Goal: Transaction & Acquisition: Purchase product/service

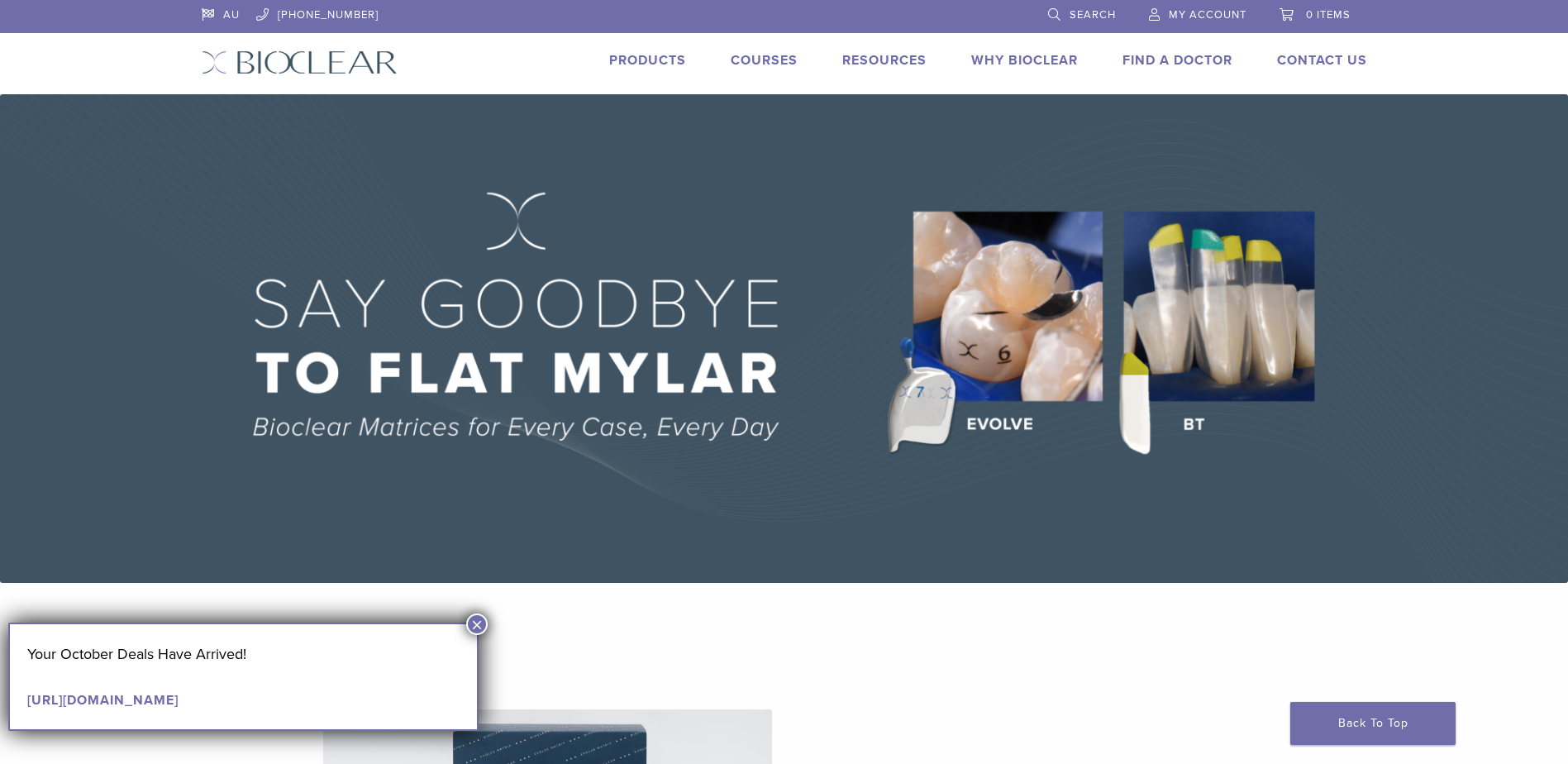
click at [476, 623] on button "×" at bounding box center [477, 624] width 22 height 22
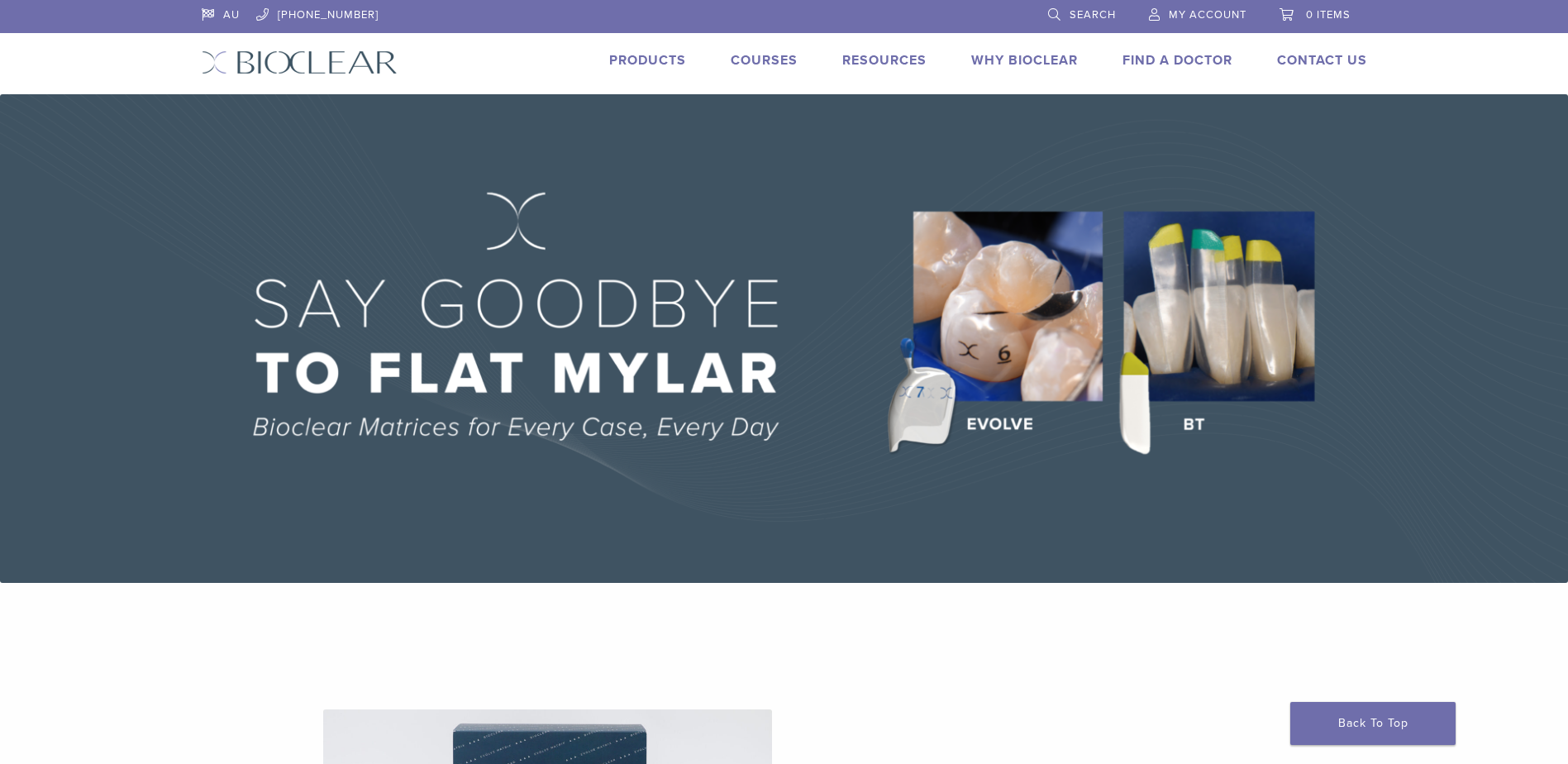
click at [1330, 72] on div "Contact Us Expand child menu Request a Virtual Demo Return/Repairs" at bounding box center [1312, 62] width 110 height 24
click at [1180, 58] on link "Find A Doctor" at bounding box center [1177, 60] width 110 height 17
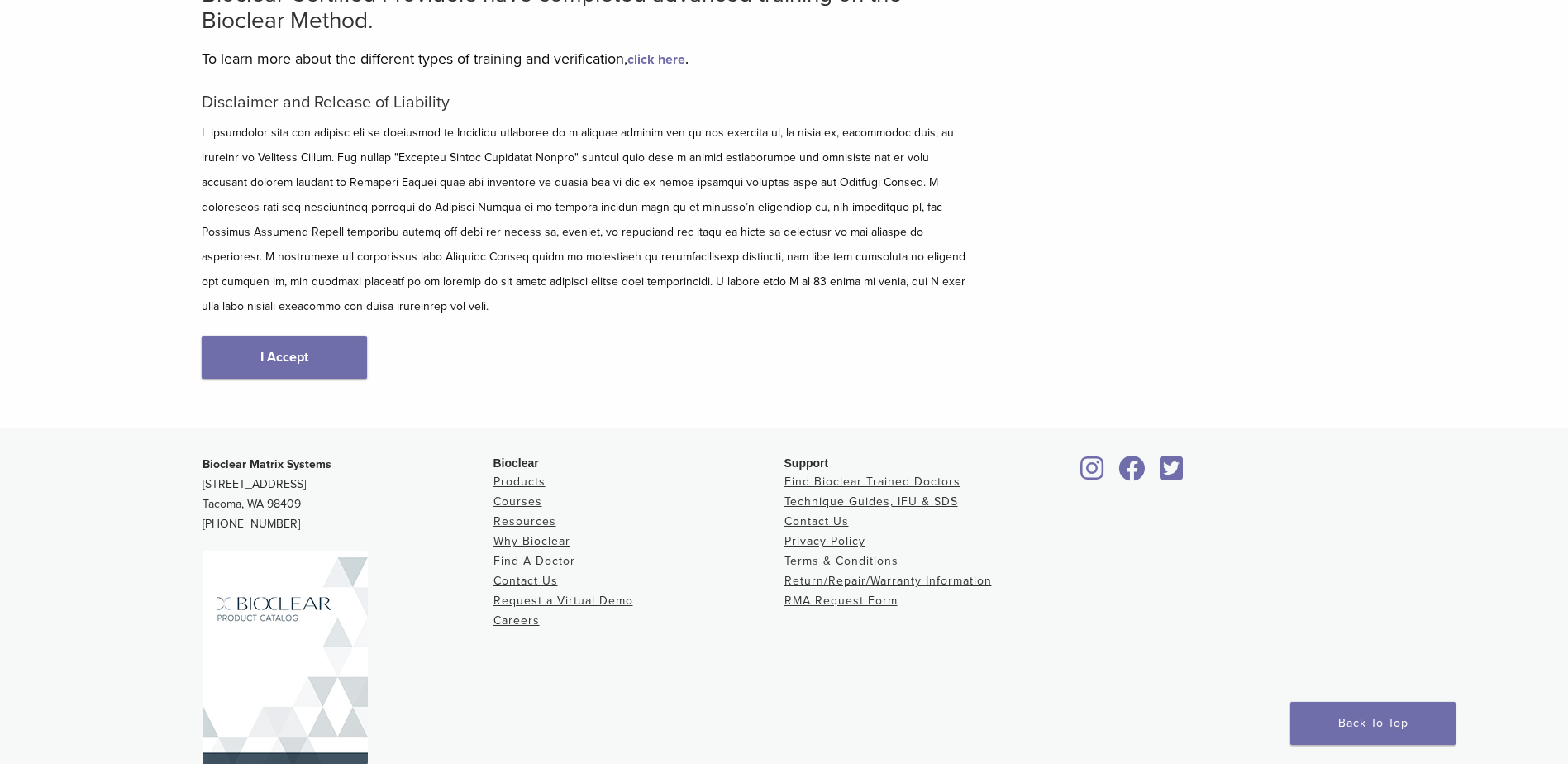
scroll to position [194, 0]
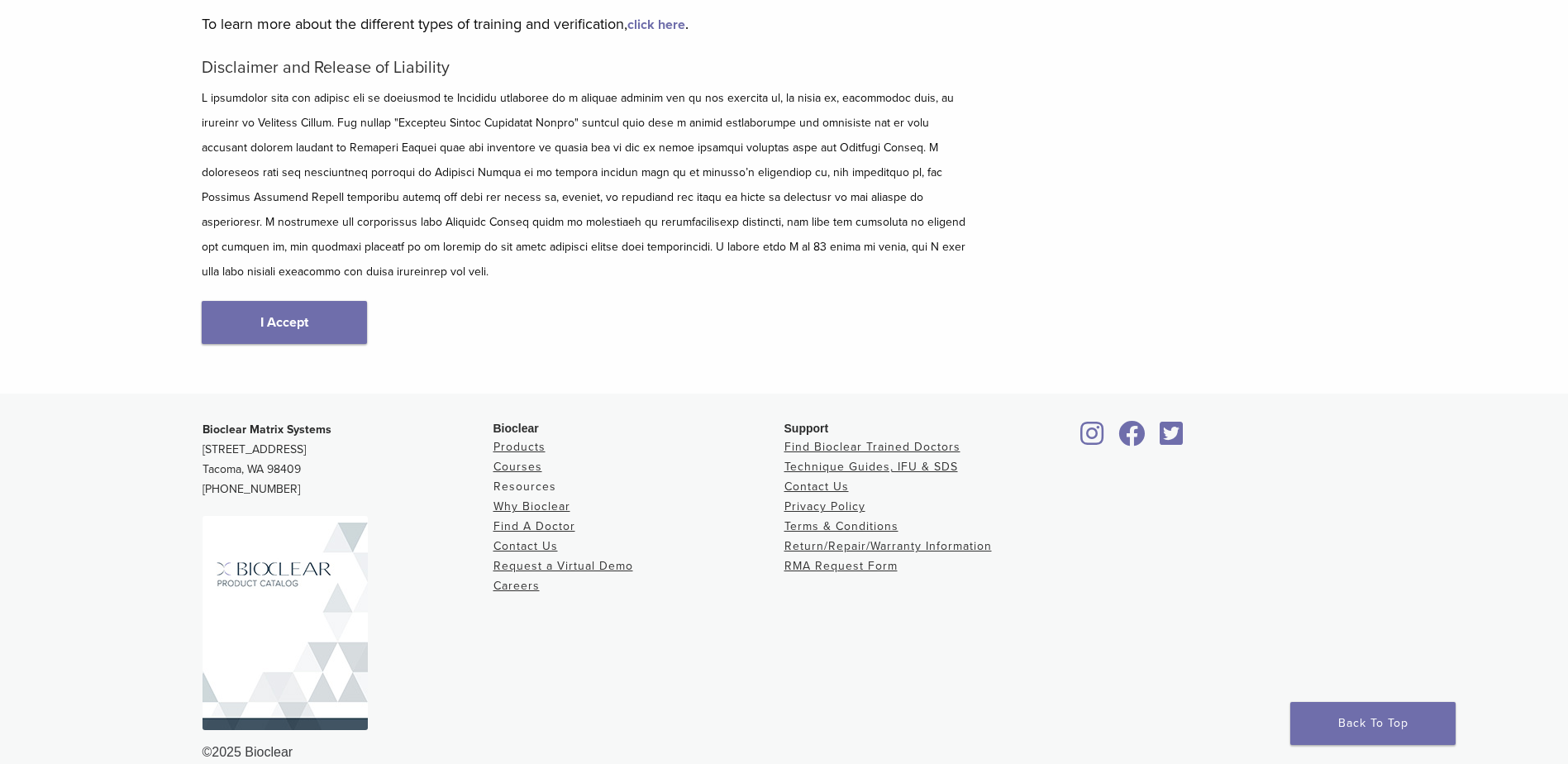
click at [513, 480] on link "Resources" at bounding box center [525, 486] width 63 height 14
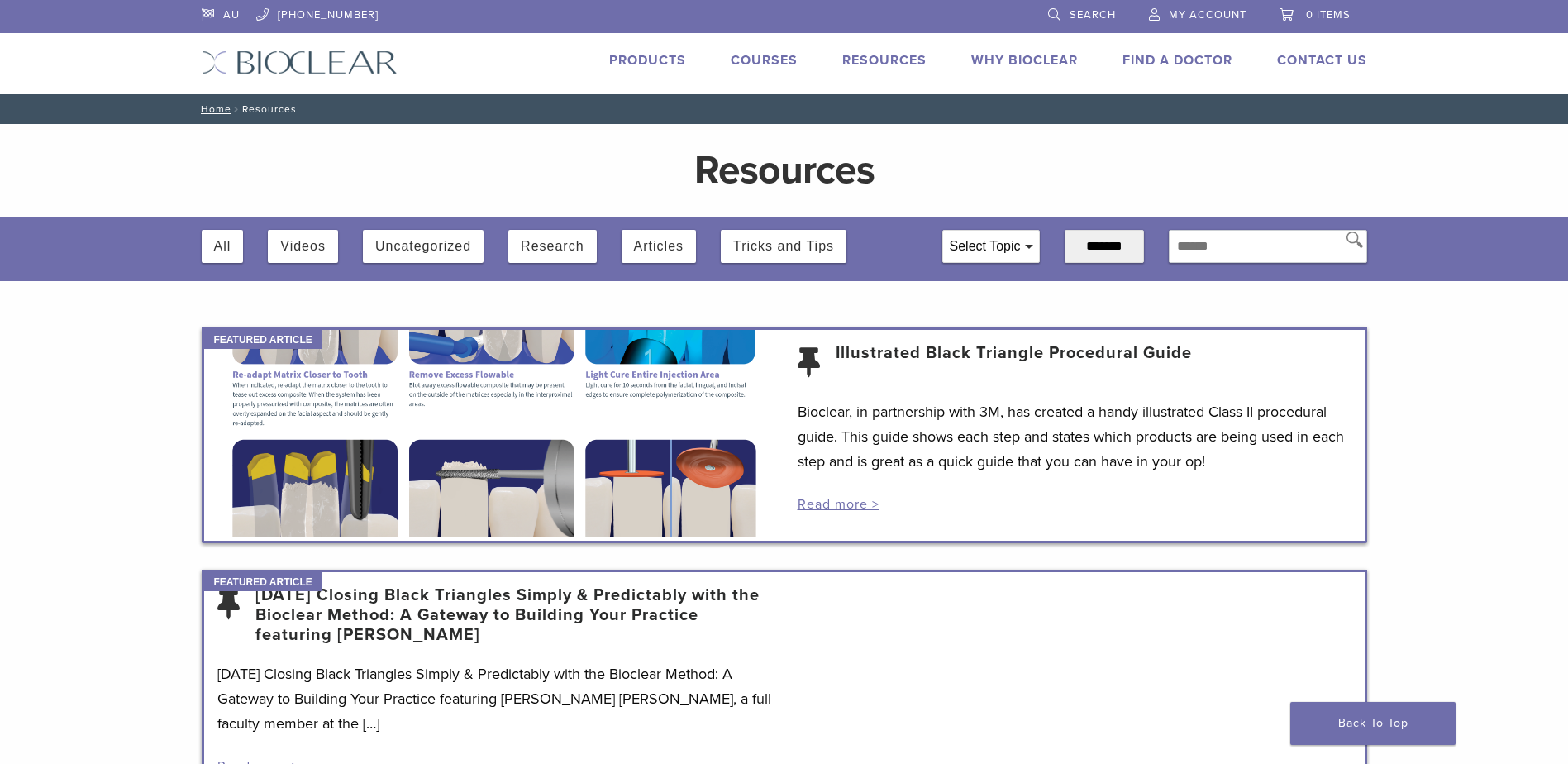
click at [629, 61] on link "Products" at bounding box center [648, 60] width 77 height 17
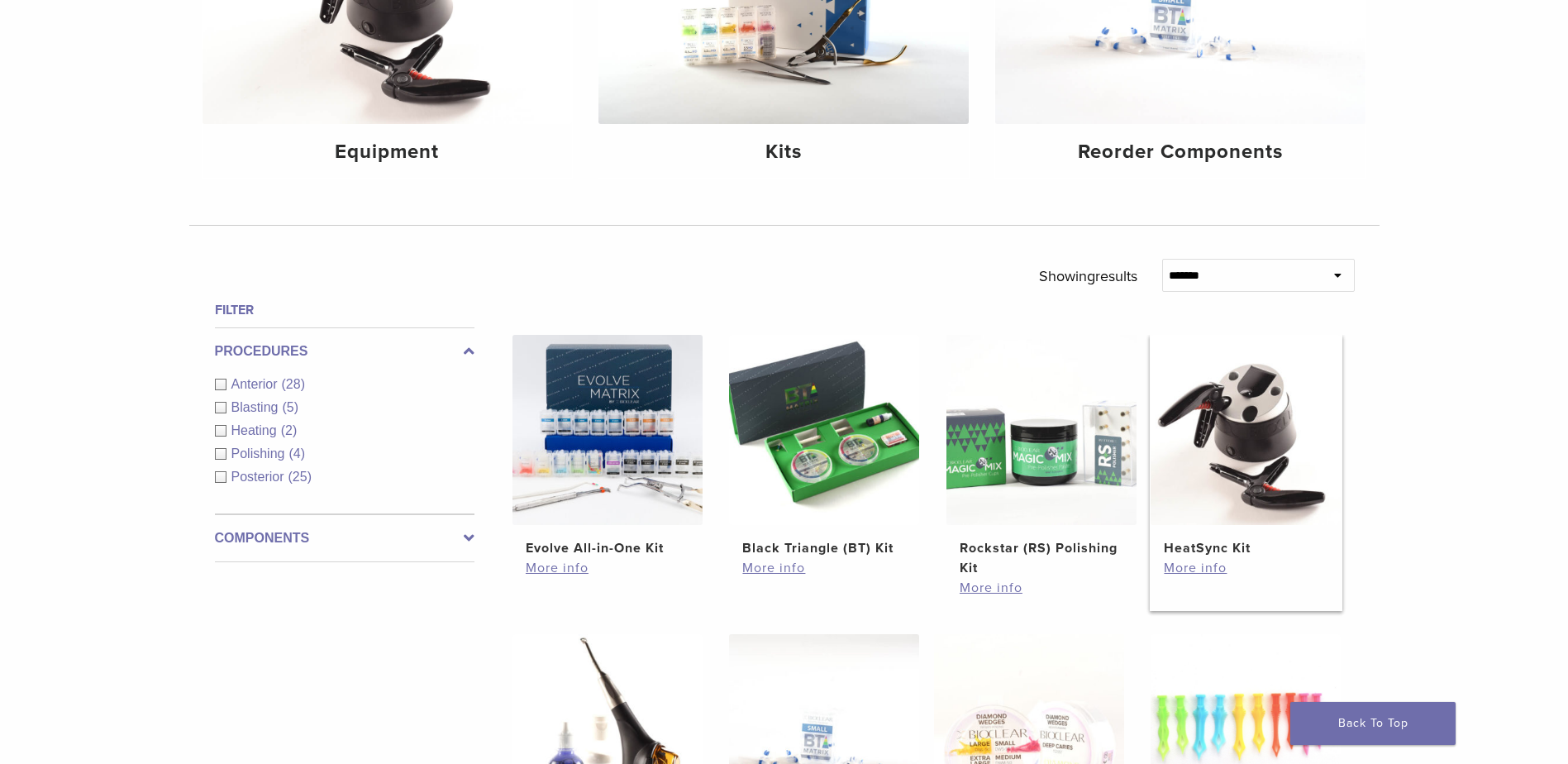
scroll to position [331, 0]
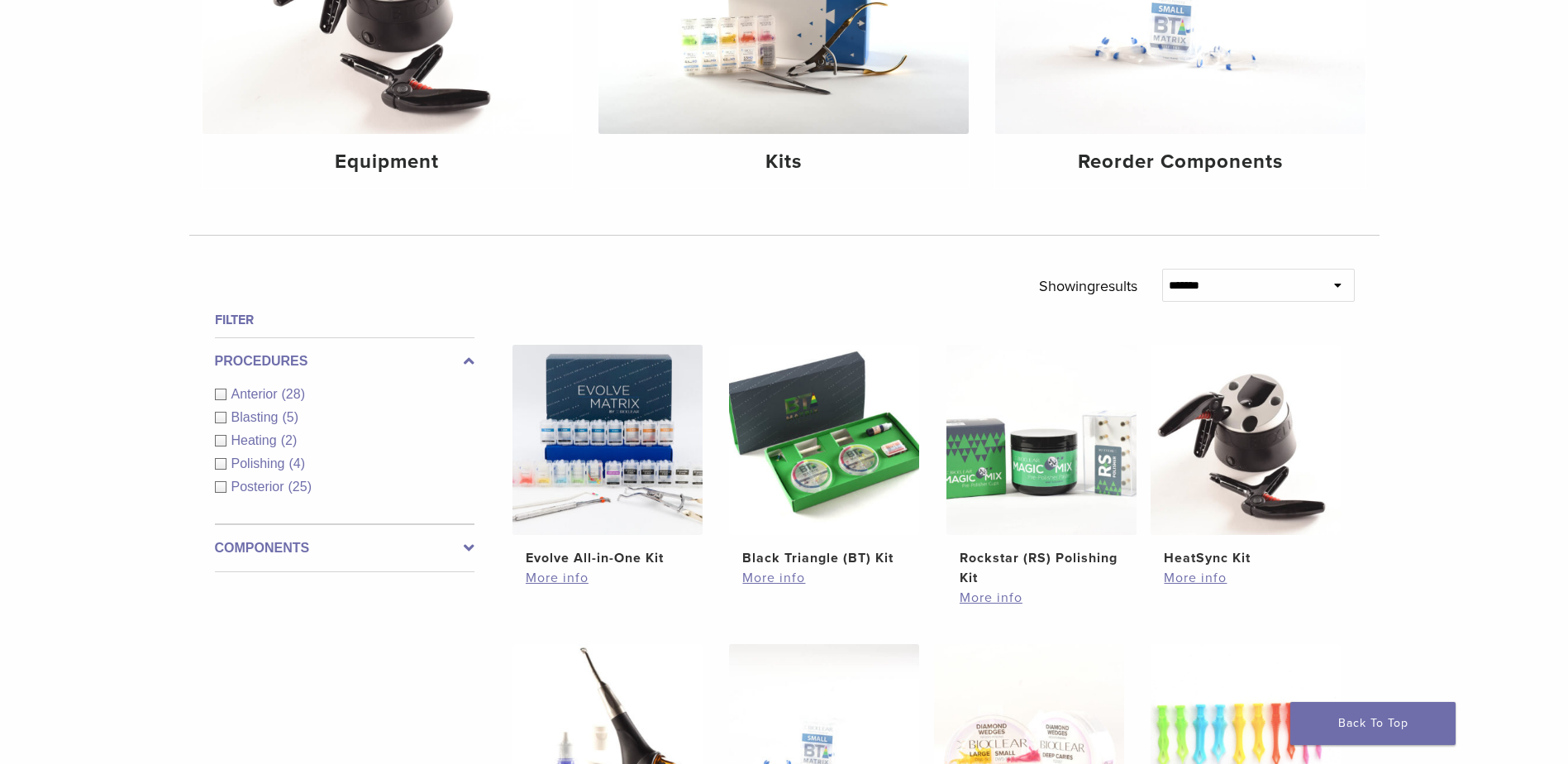
click at [1290, 283] on select "**********" at bounding box center [1258, 284] width 193 height 33
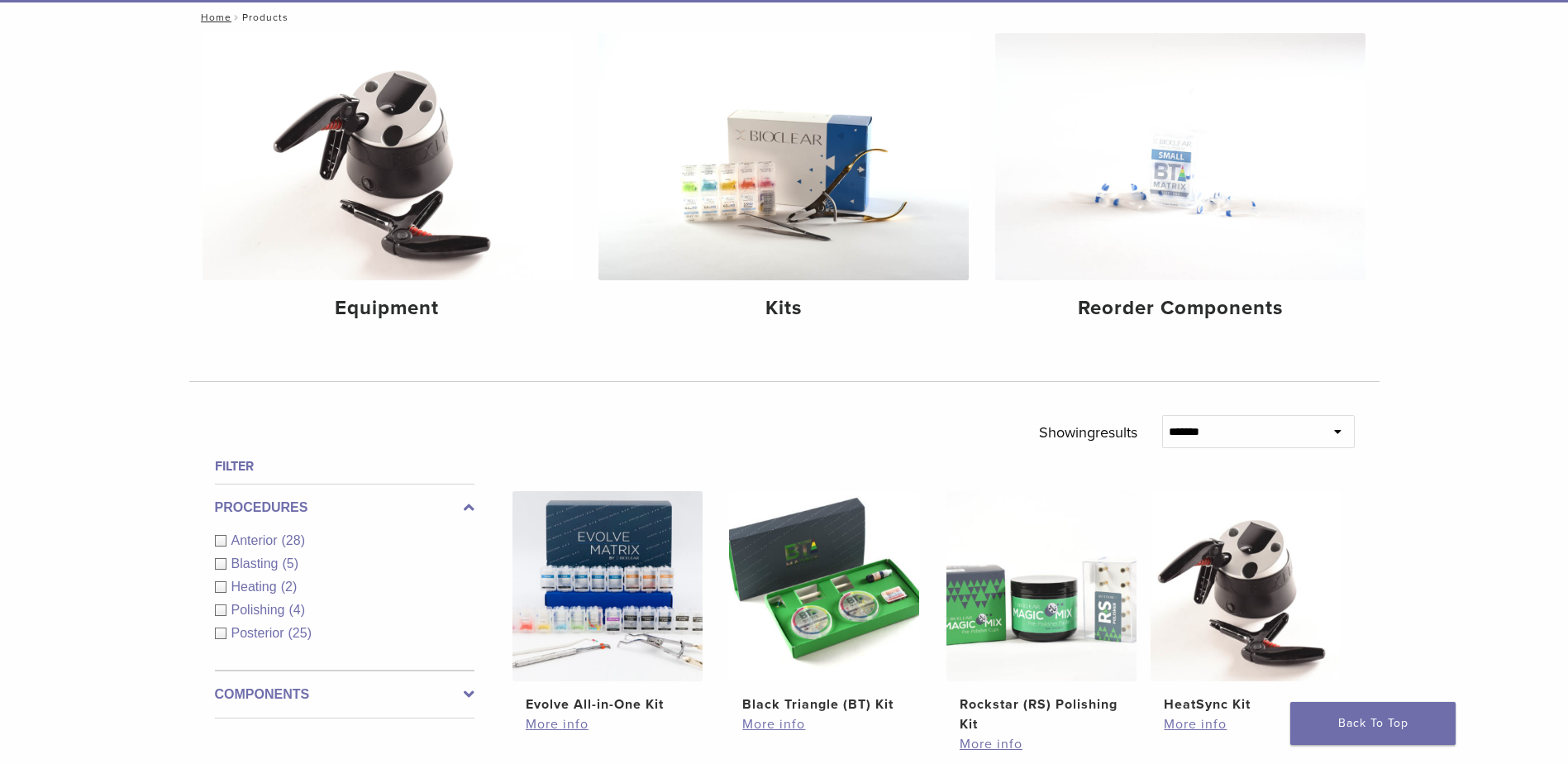
scroll to position [166, 0]
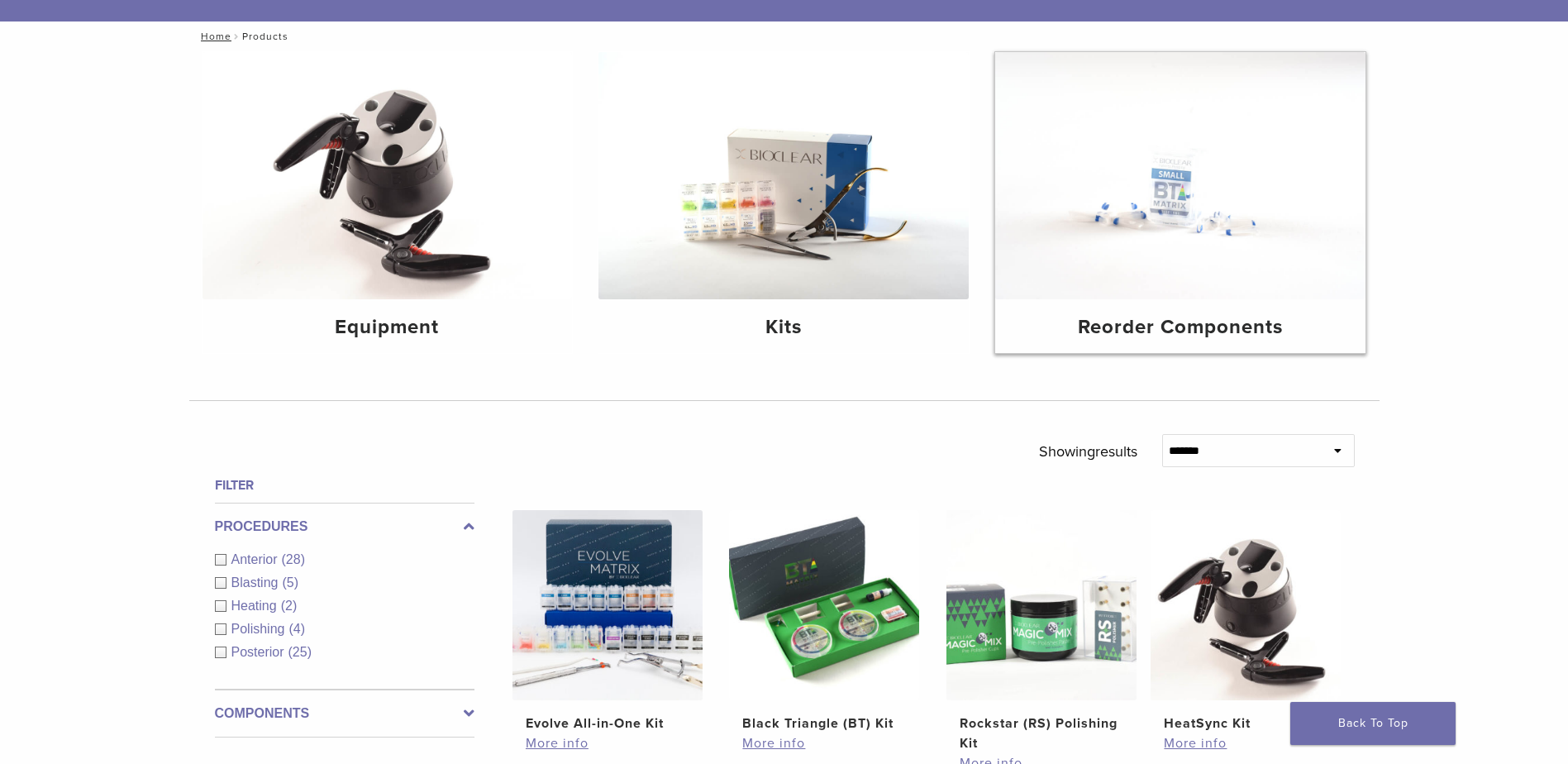
click at [1205, 200] on img at bounding box center [1180, 175] width 370 height 248
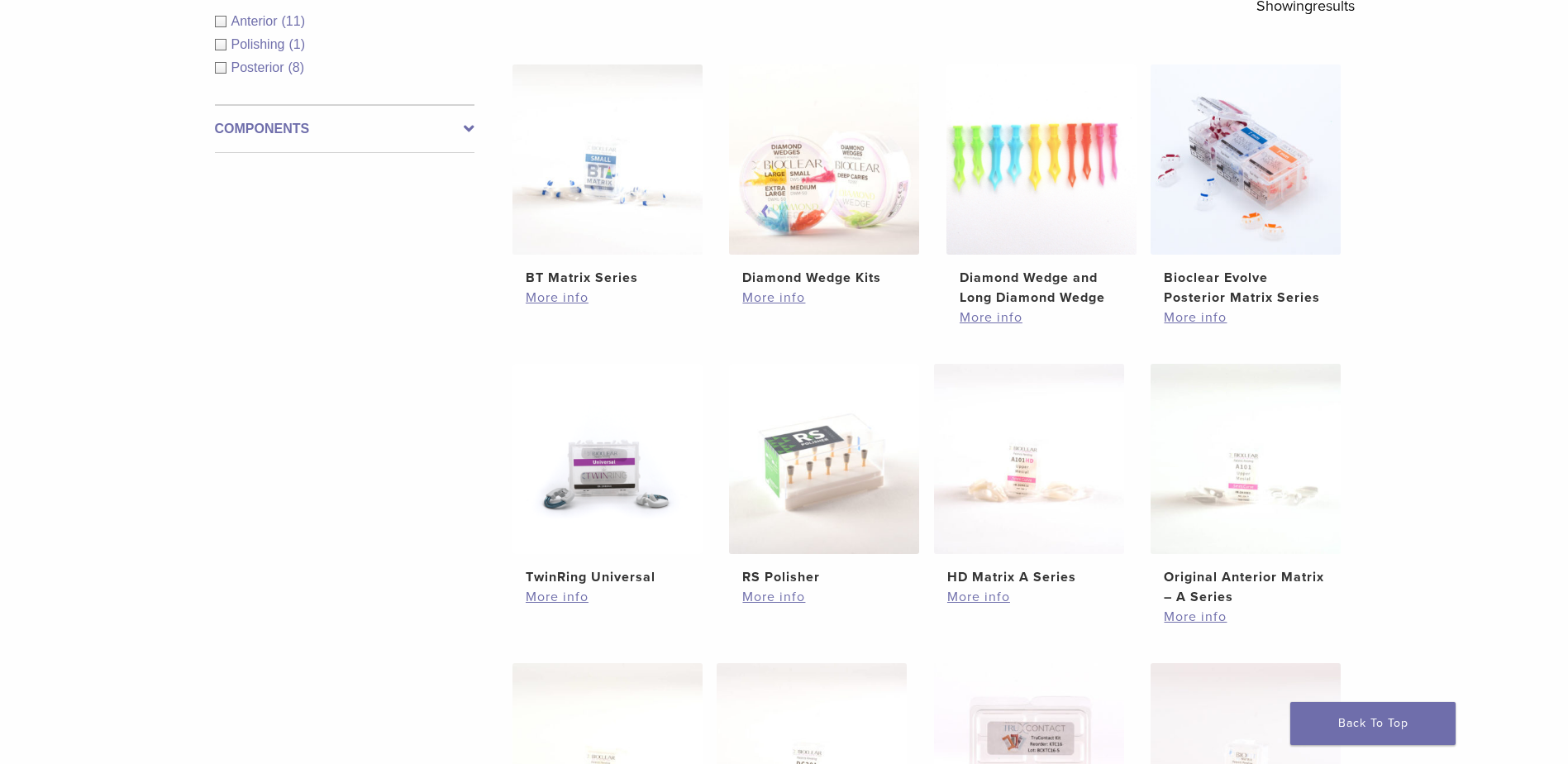
scroll to position [331, 0]
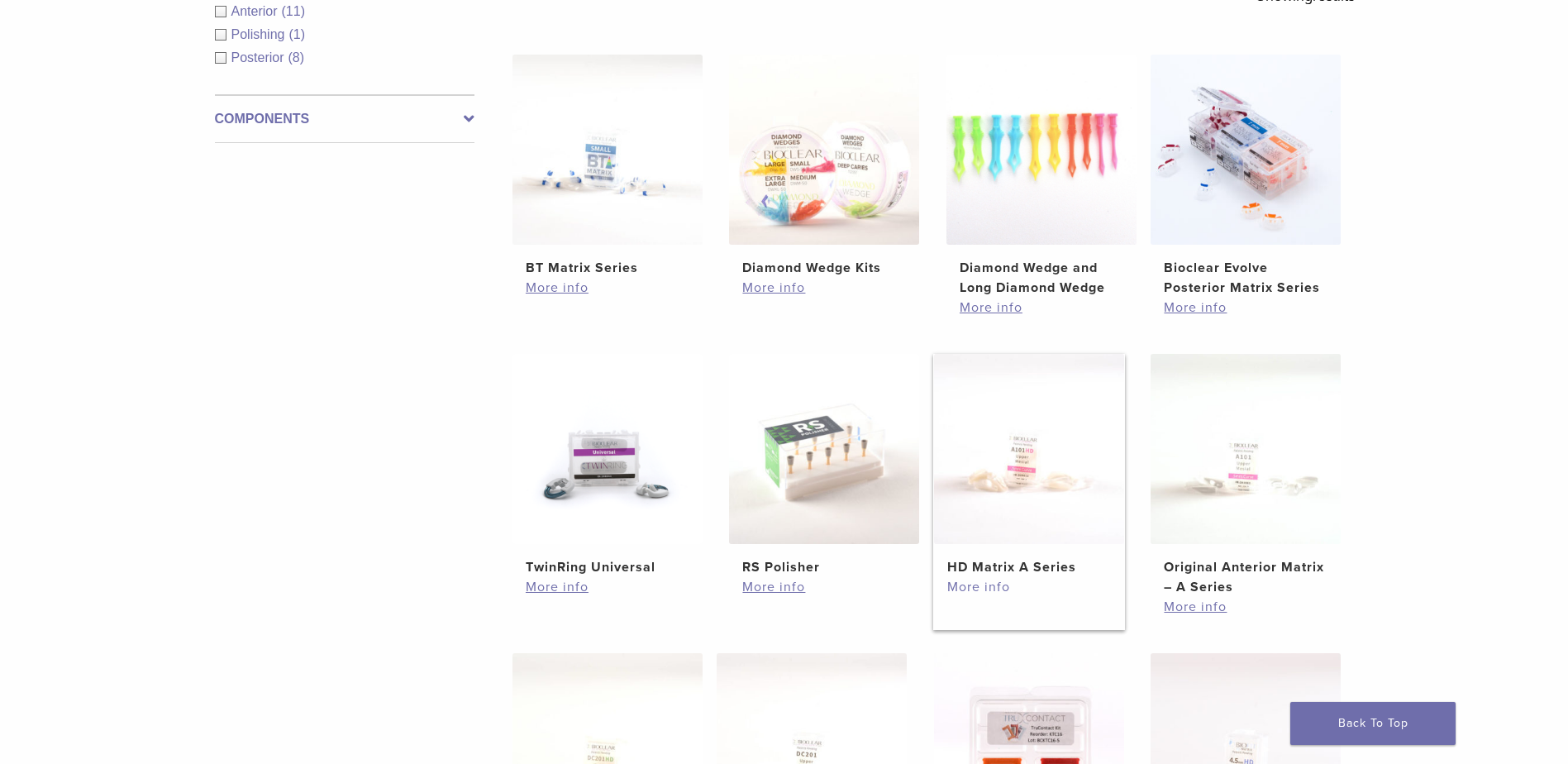
click at [962, 586] on link "More info" at bounding box center [1029, 587] width 164 height 20
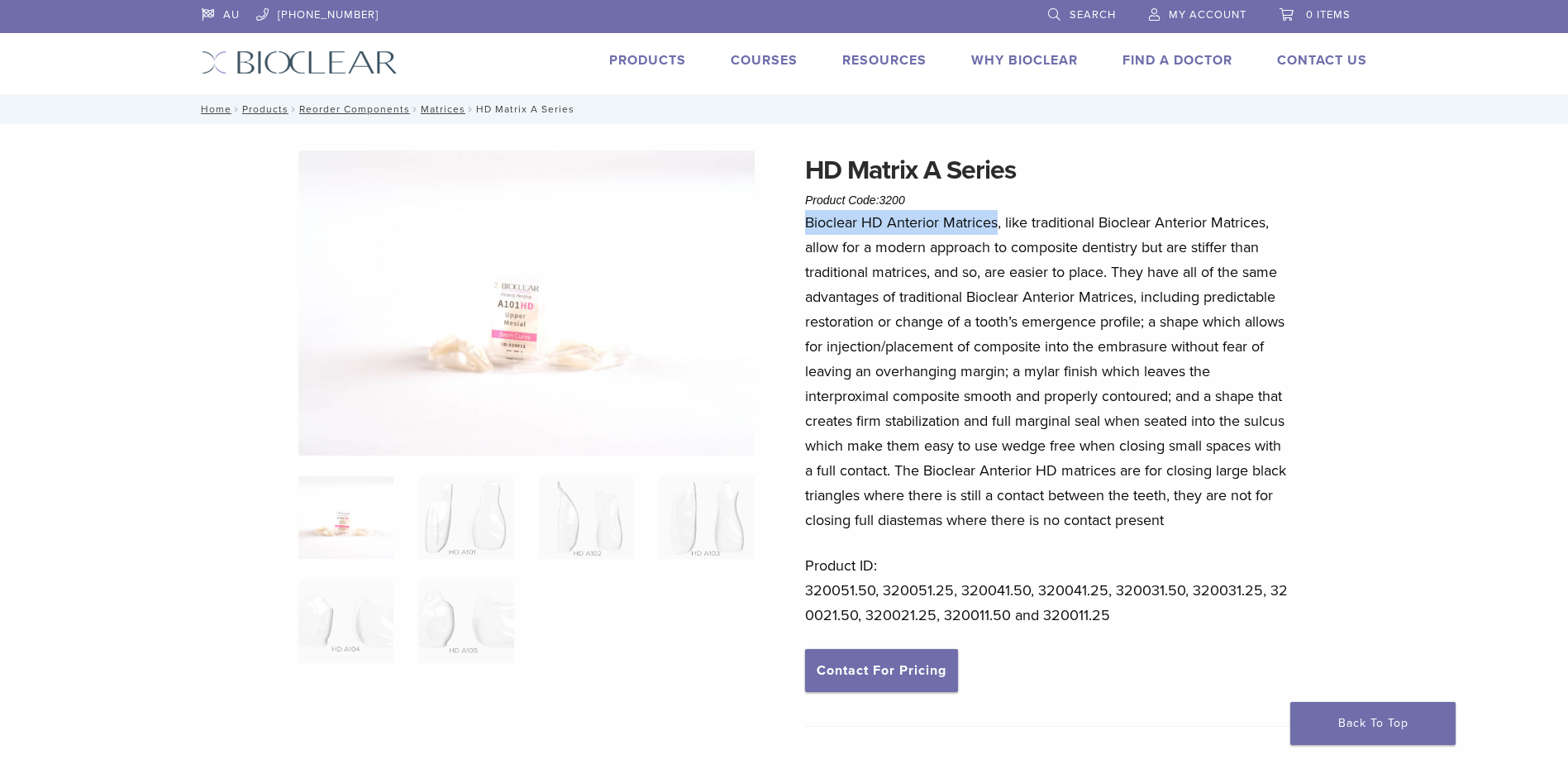
drag, startPoint x: 997, startPoint y: 221, endPoint x: 804, endPoint y: 229, distance: 193.2
click at [804, 229] on div "HD Matrix A Series Product Code: 3200 $ 75.38 – $ 140.77 Price range: $75.38 th…" at bounding box center [784, 606] width 1190 height 910
copy p "Bioclear HD Anterior Matrices"
